Goal: Navigation & Orientation: Find specific page/section

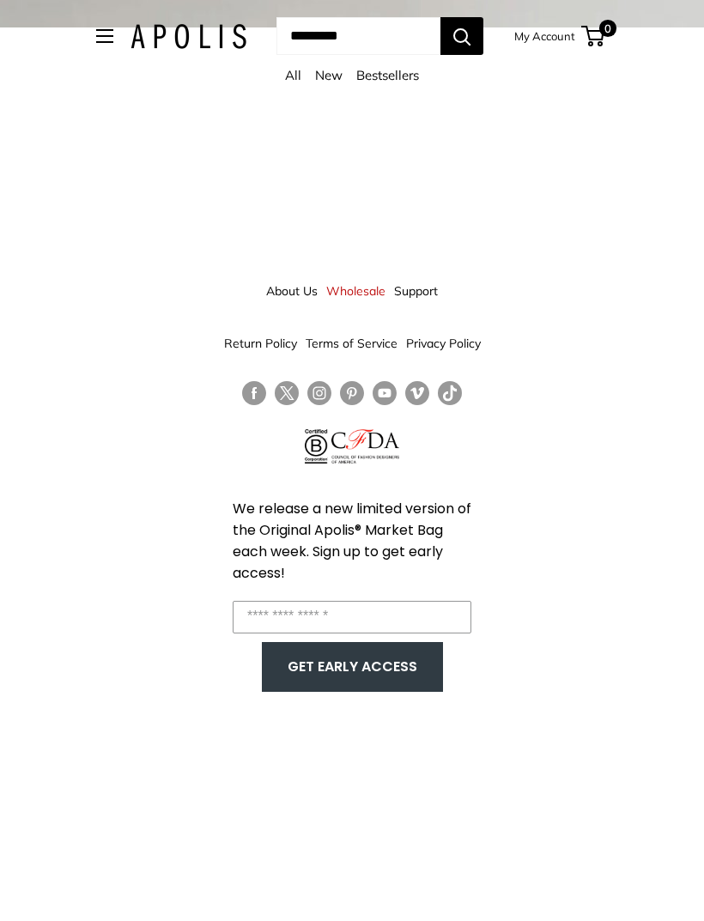
click at [287, 78] on link "All" at bounding box center [293, 75] width 16 height 16
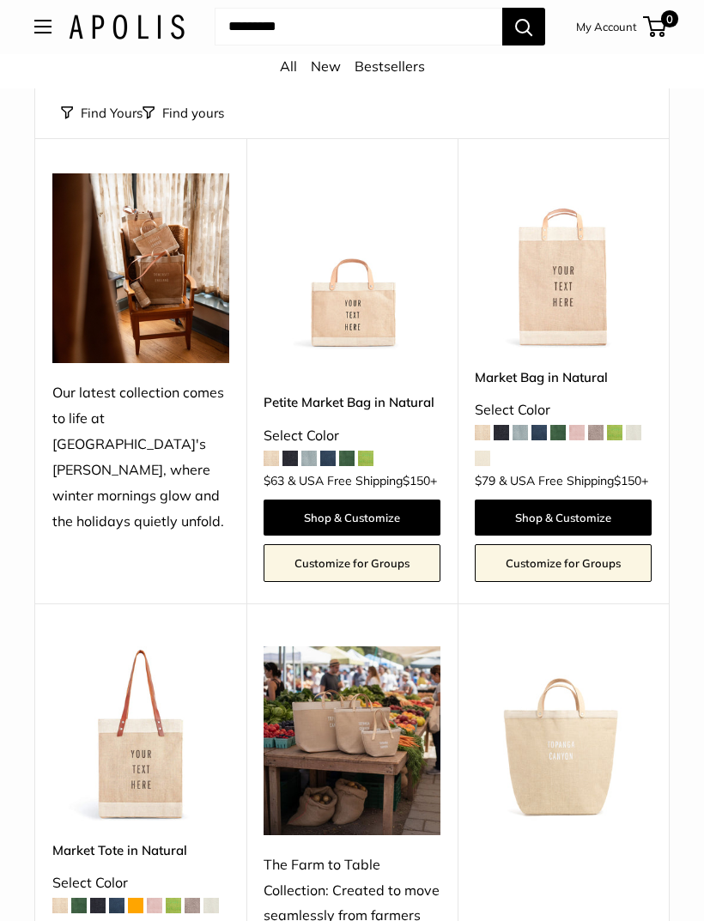
scroll to position [147, 0]
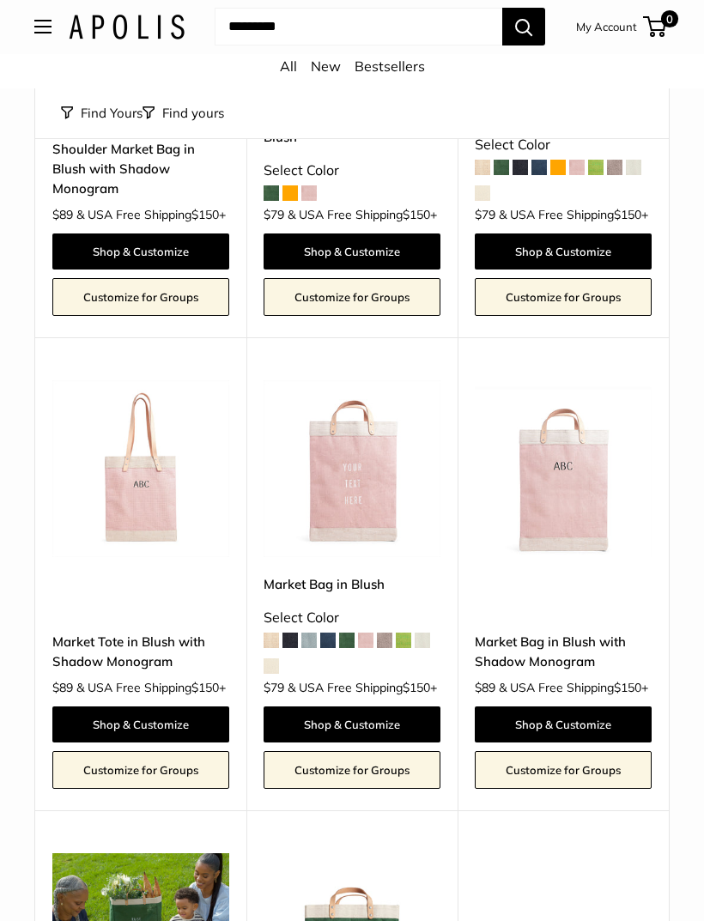
click at [42, 34] on button "Open menu" at bounding box center [42, 28] width 17 height 14
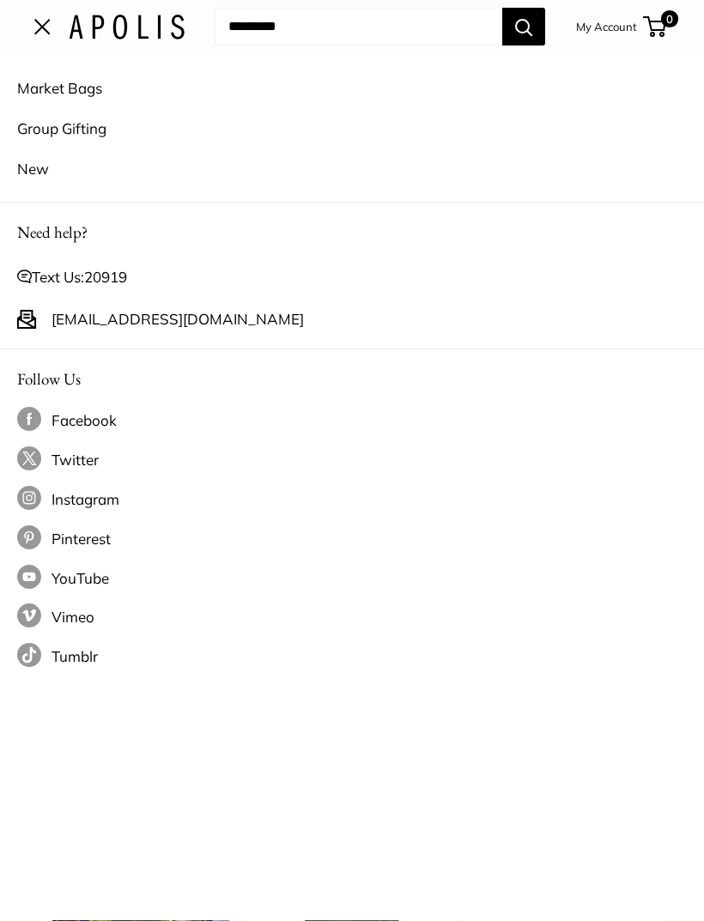
scroll to position [2221, 0]
click at [30, 169] on link "New" at bounding box center [351, 169] width 669 height 40
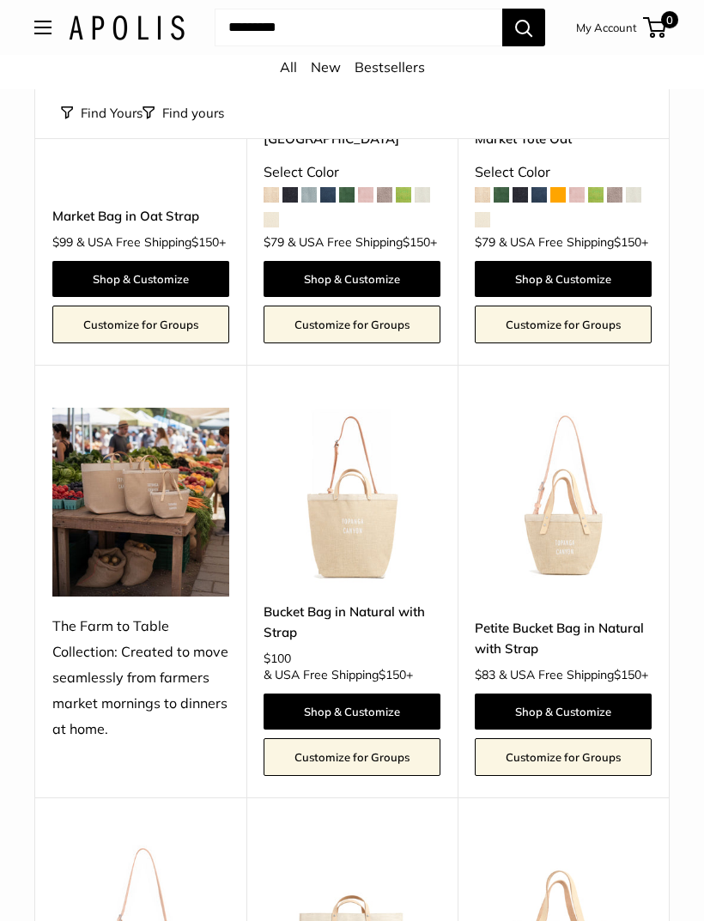
scroll to position [902, 0]
